Goal: Task Accomplishment & Management: Use online tool/utility

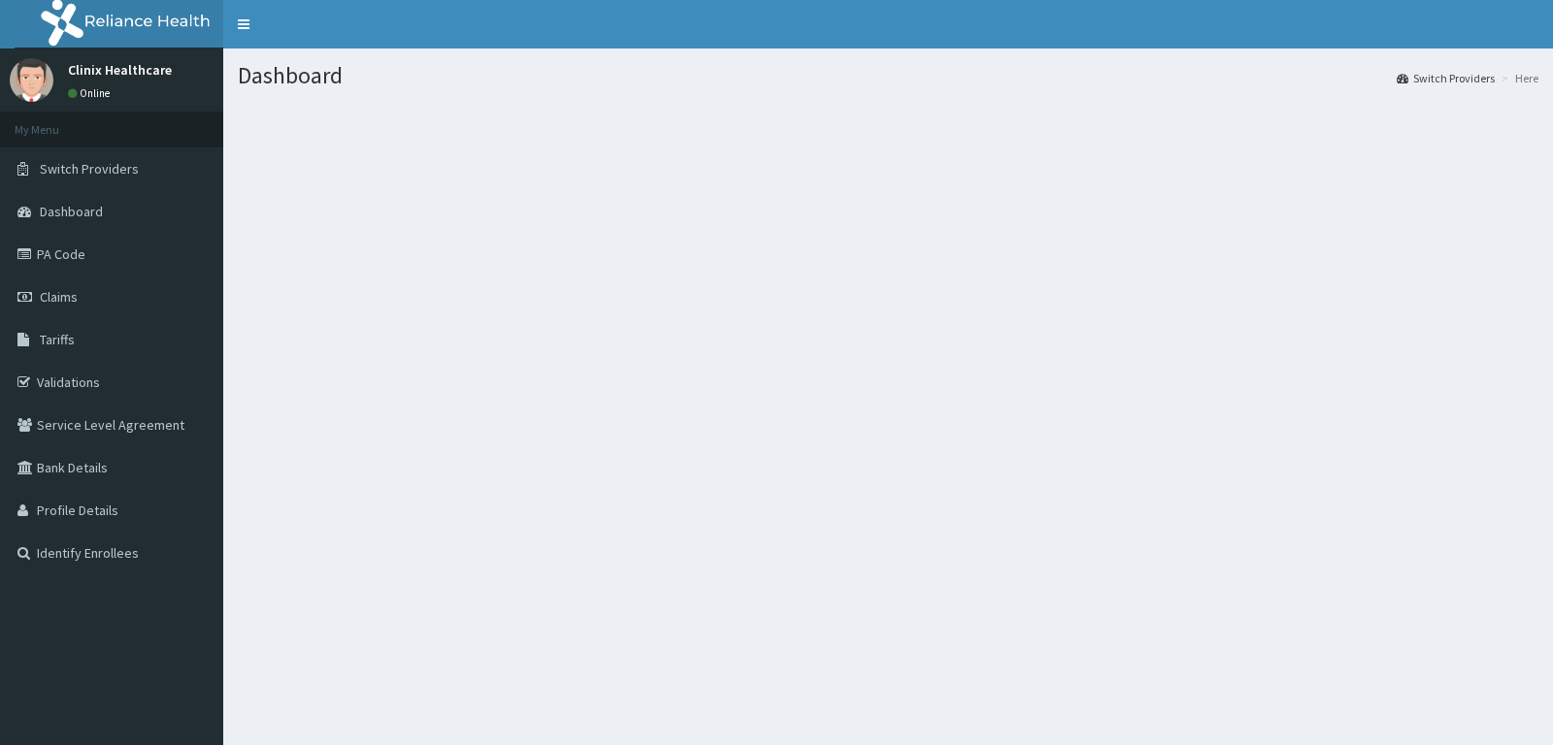
click at [87, 166] on span "Switch Providers" at bounding box center [89, 168] width 99 height 17
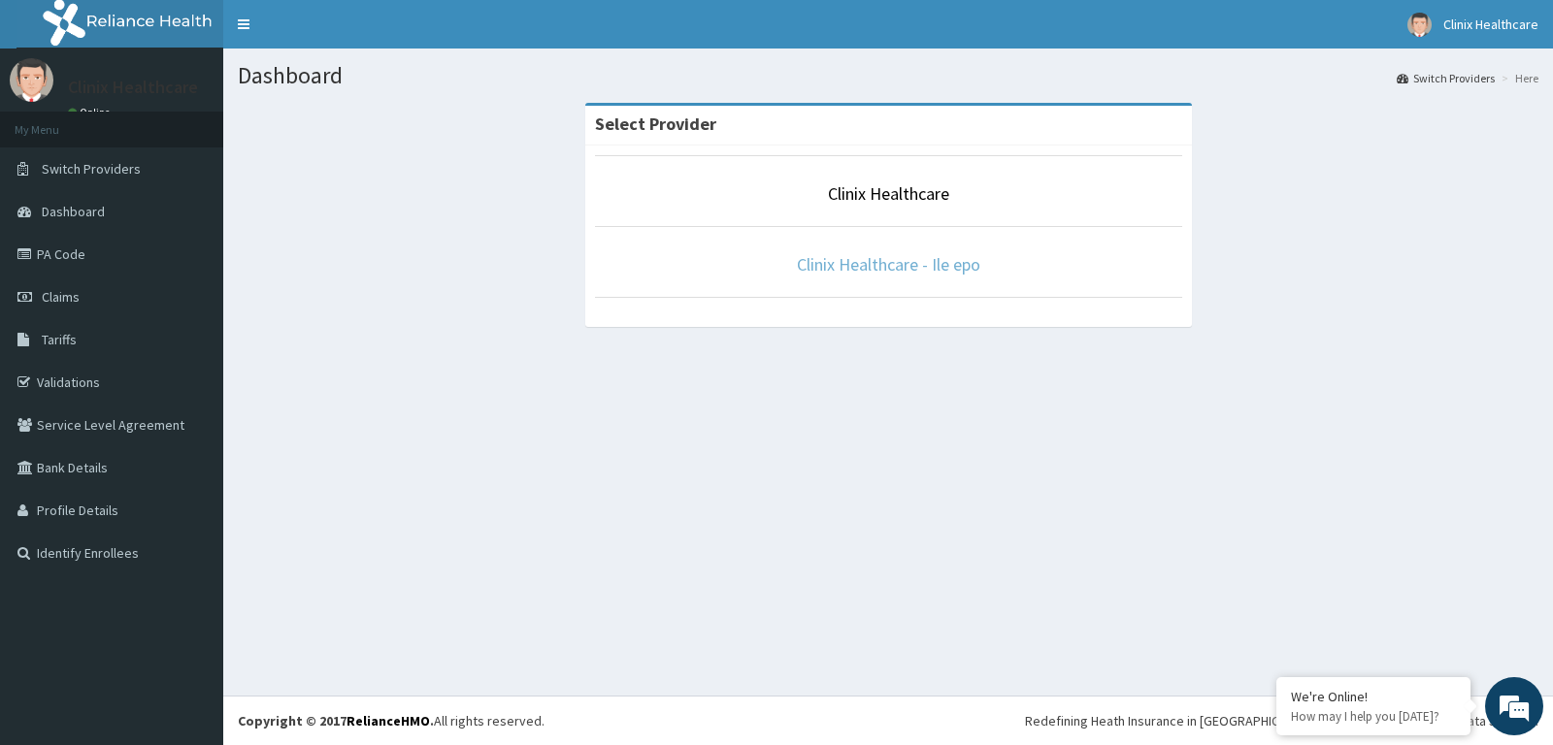
click at [858, 272] on link "Clinix Healthcare - Ile epo" at bounding box center [888, 264] width 183 height 22
